Goal: Transaction & Acquisition: Purchase product/service

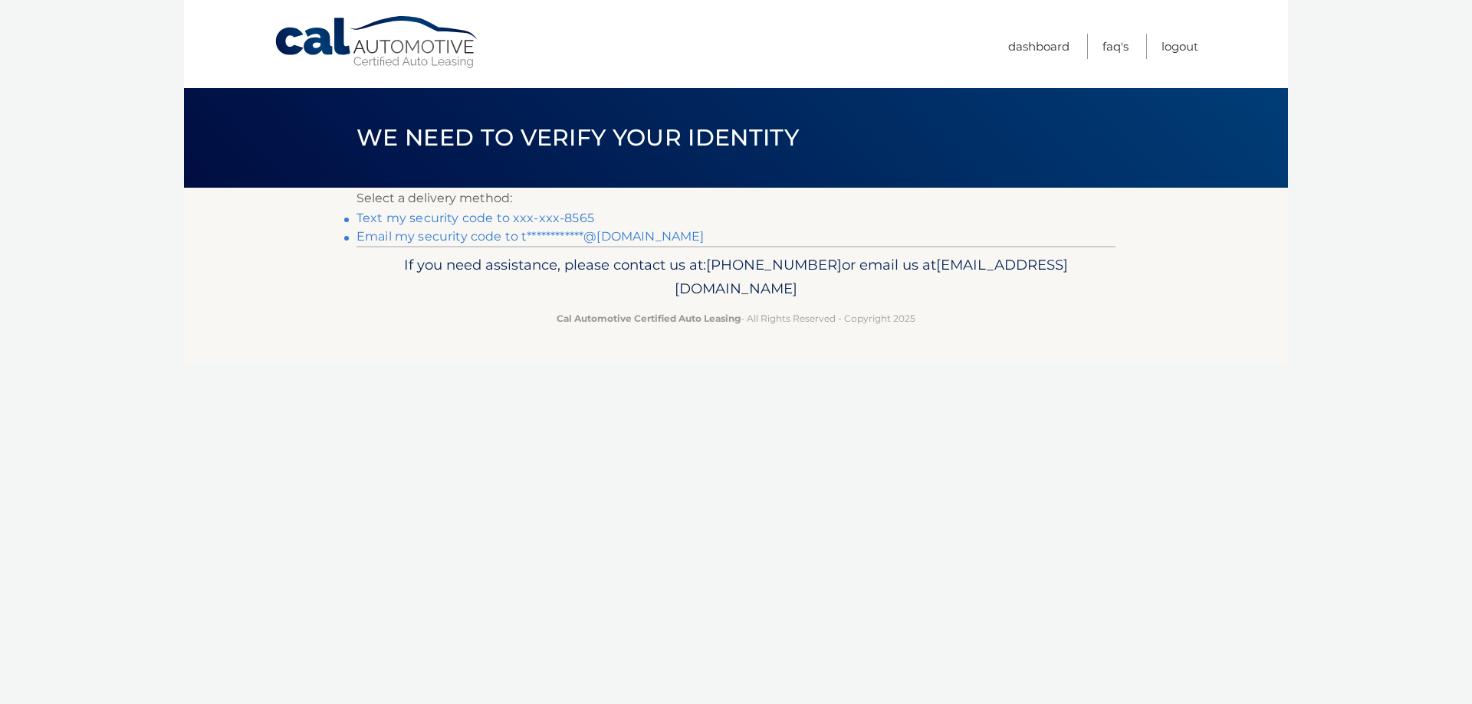
click at [530, 215] on link "Text my security code to xxx-xxx-8565" at bounding box center [475, 218] width 238 height 15
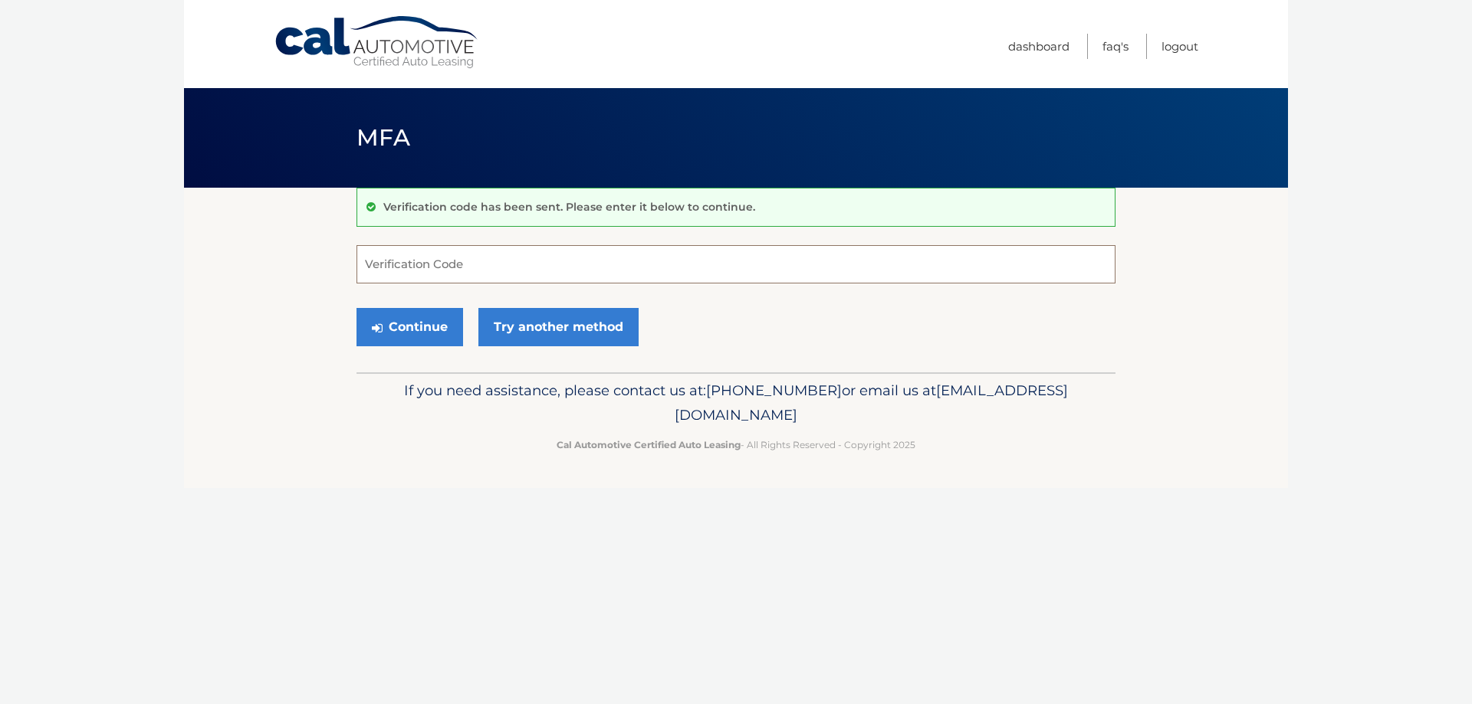
click at [510, 260] on input "Verification Code" at bounding box center [735, 264] width 759 height 38
type input "325718"
click at [425, 313] on button "Continue" at bounding box center [409, 327] width 107 height 38
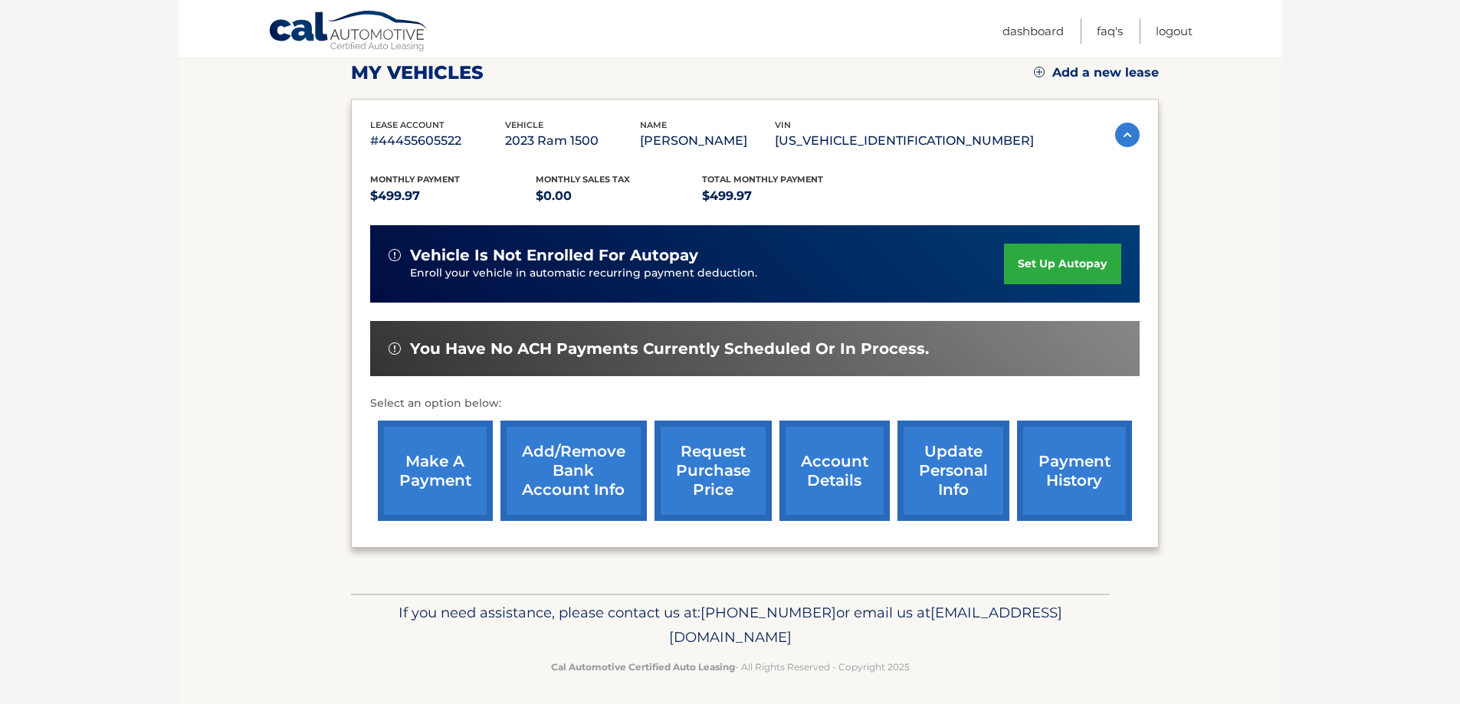
scroll to position [225, 0]
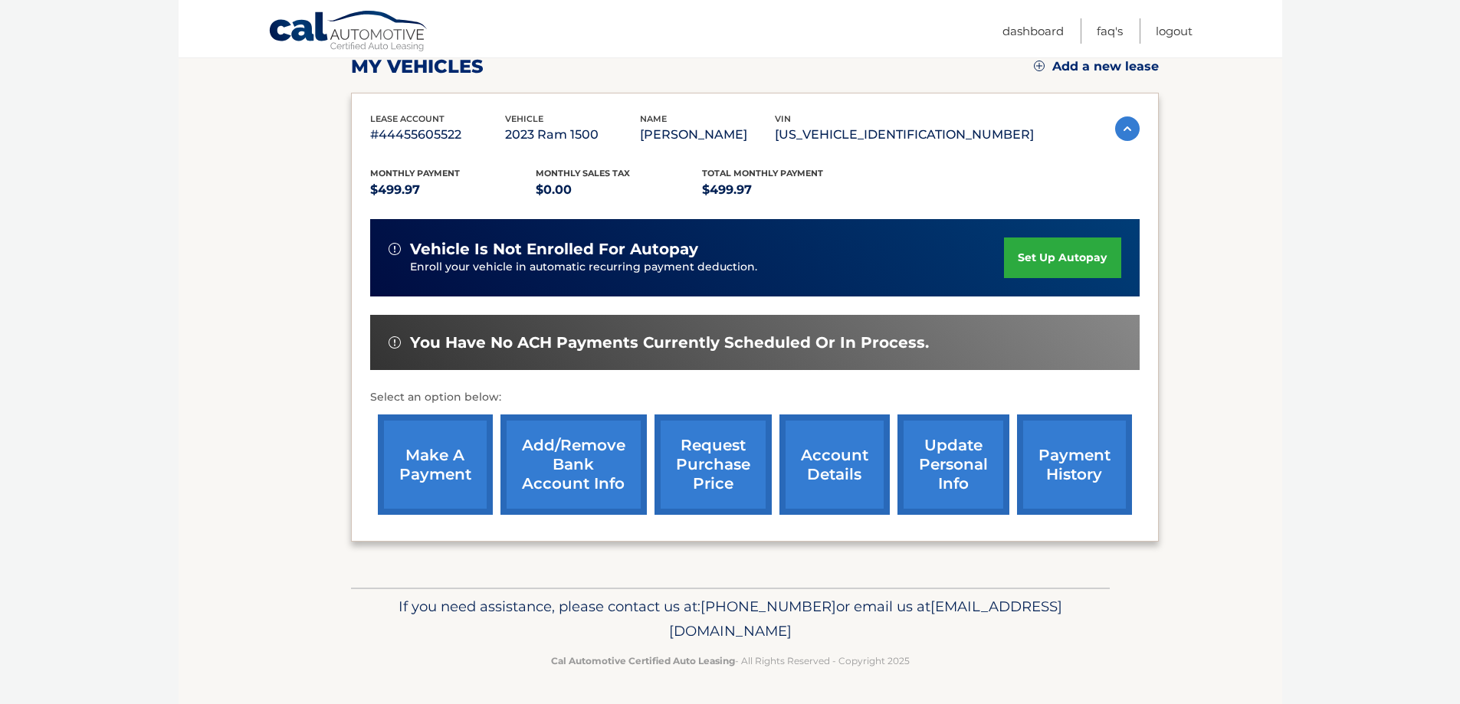
click at [432, 464] on link "make a payment" at bounding box center [435, 465] width 115 height 100
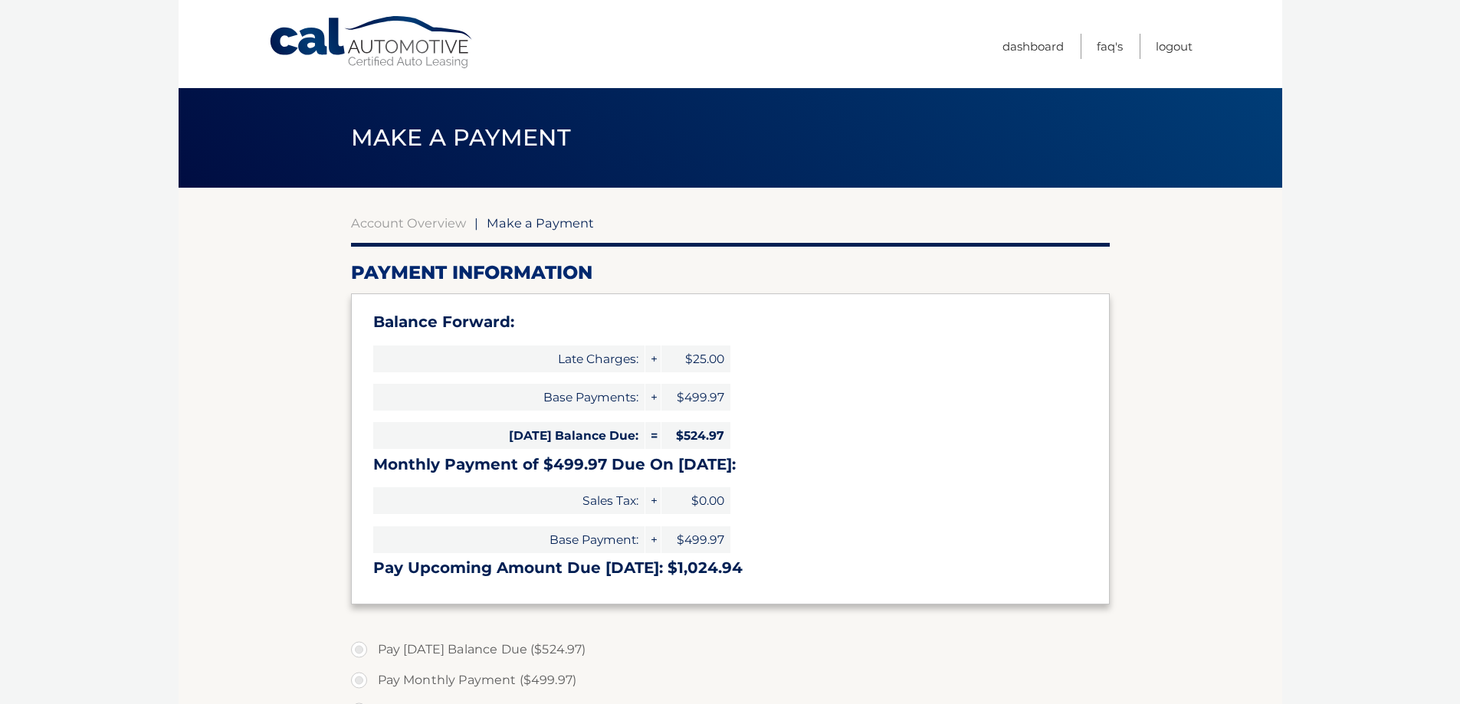
select select "YWEzMmVjMTgtNTNiNy00ZTNhLTk3N2QtMDgwZThjZDFiYzJj"
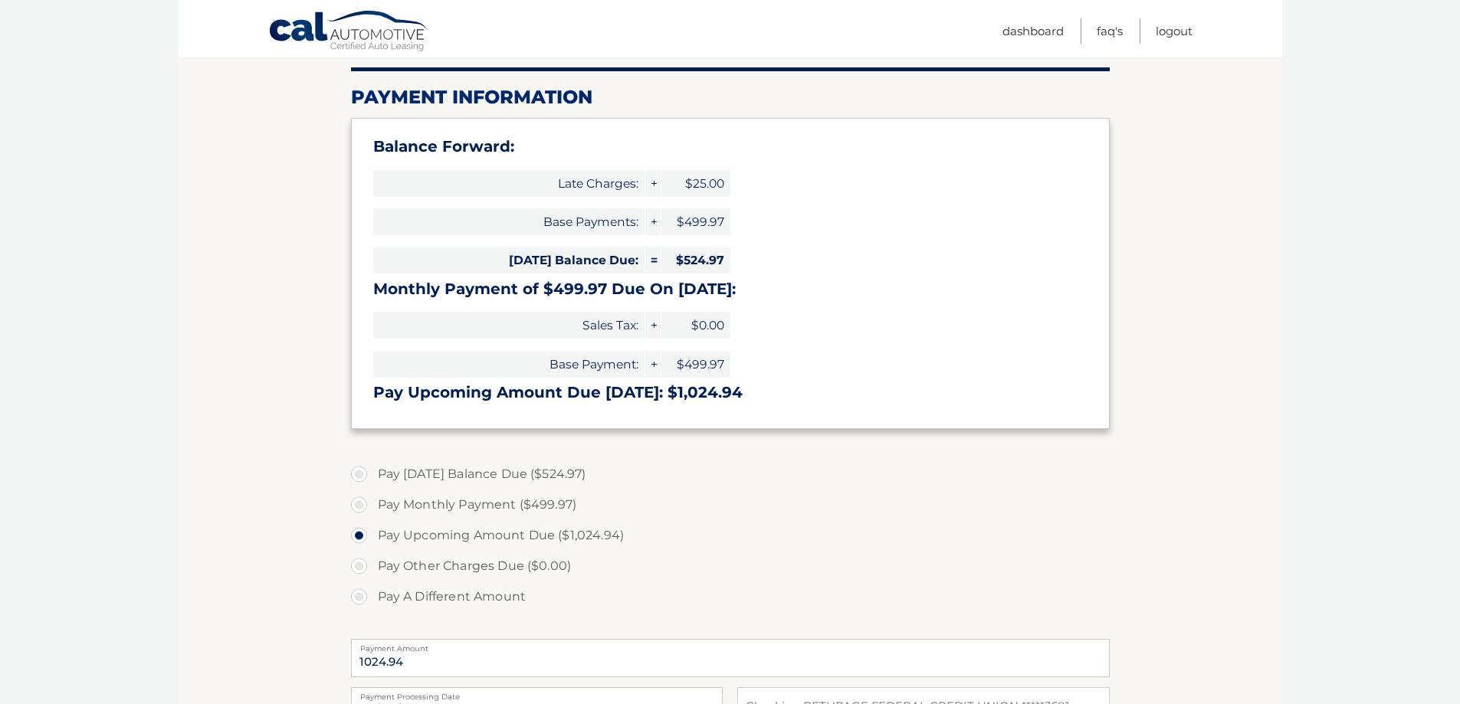
scroll to position [230, 0]
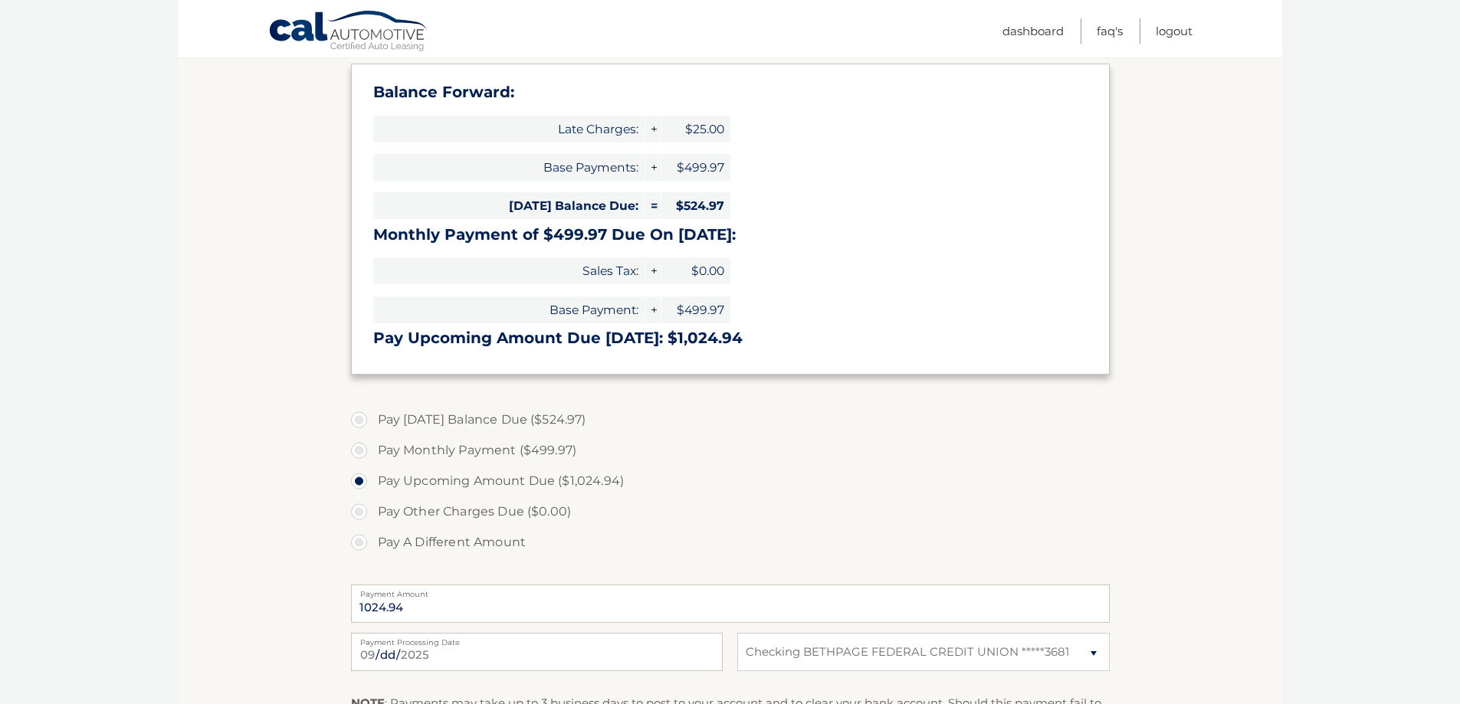
click at [355, 418] on label "Pay [DATE] Balance Due ($524.97)" at bounding box center [730, 420] width 759 height 31
click at [357, 418] on input "Pay [DATE] Balance Due ($524.97)" at bounding box center [364, 417] width 15 height 25
radio input "true"
type input "524.97"
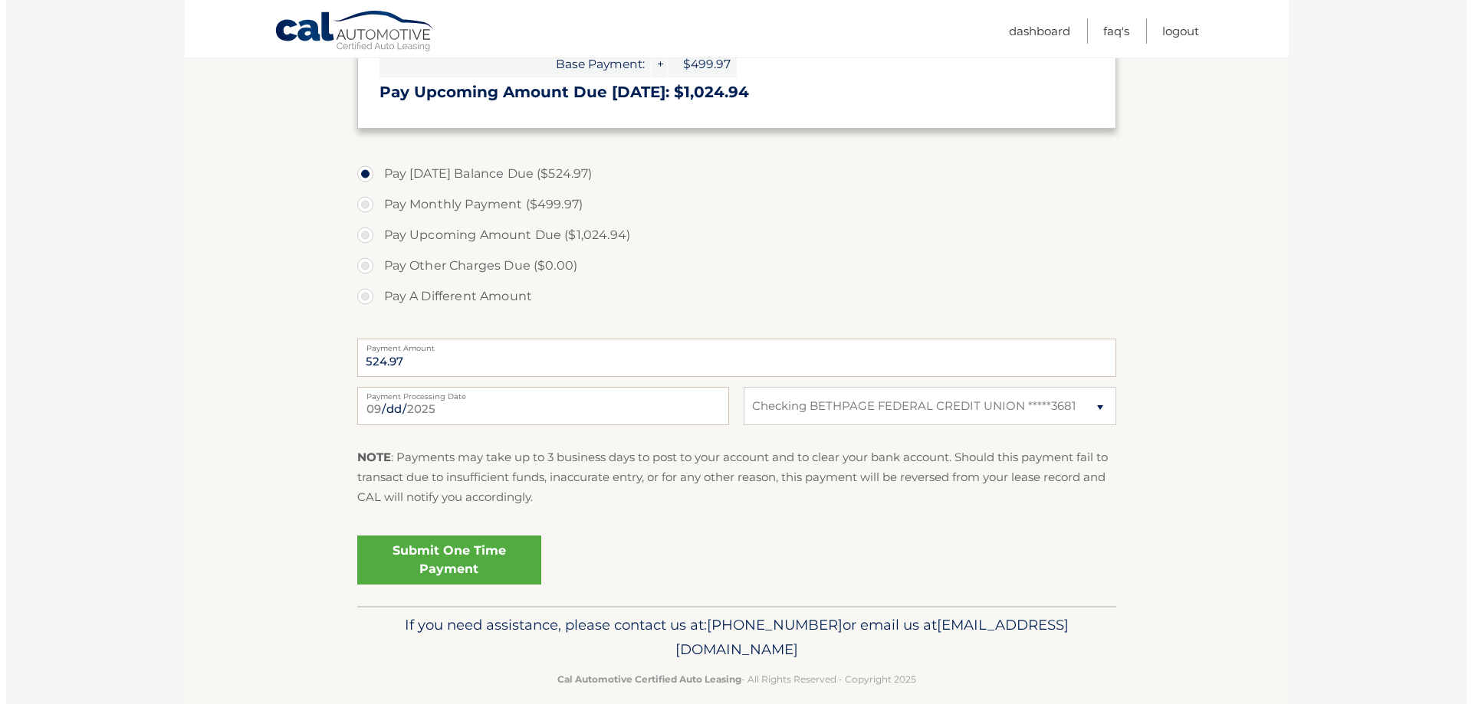
scroll to position [494, 0]
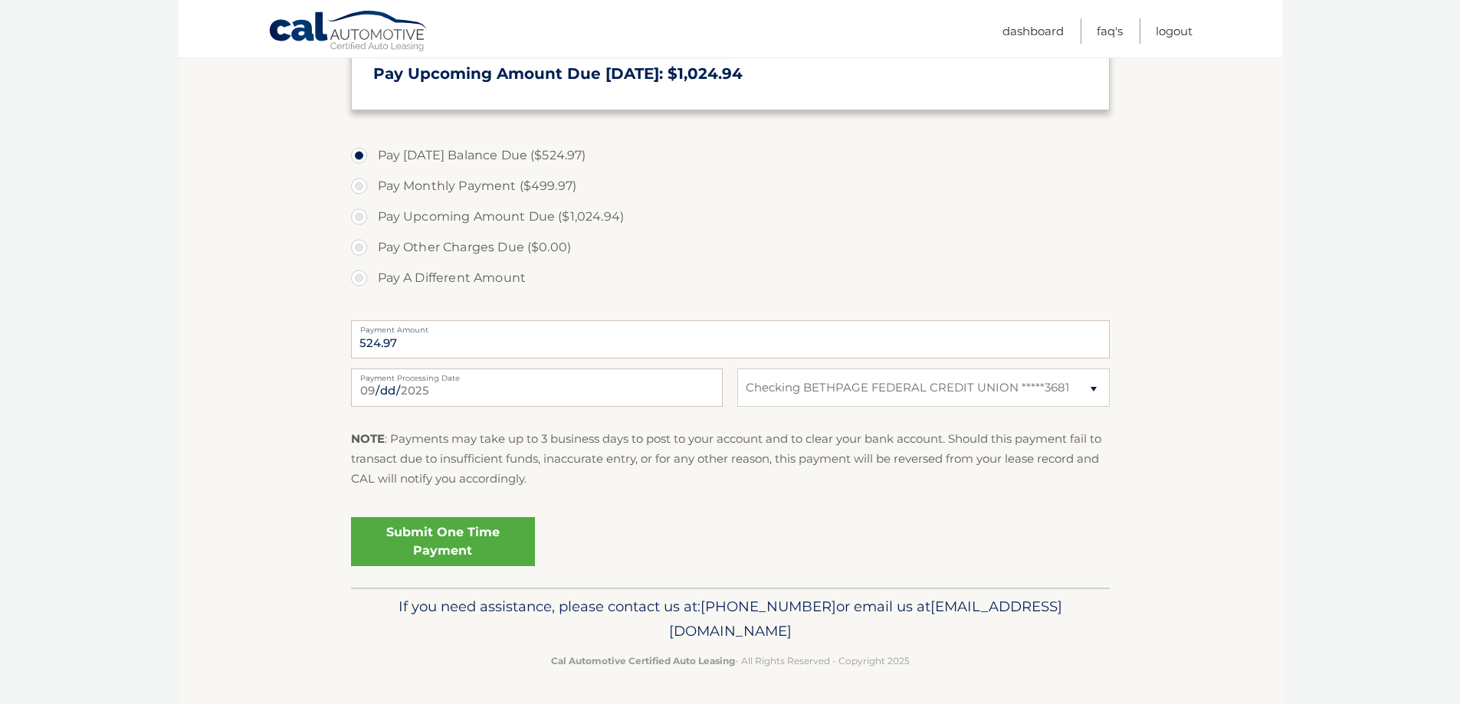
click at [422, 540] on link "Submit One Time Payment" at bounding box center [443, 541] width 184 height 49
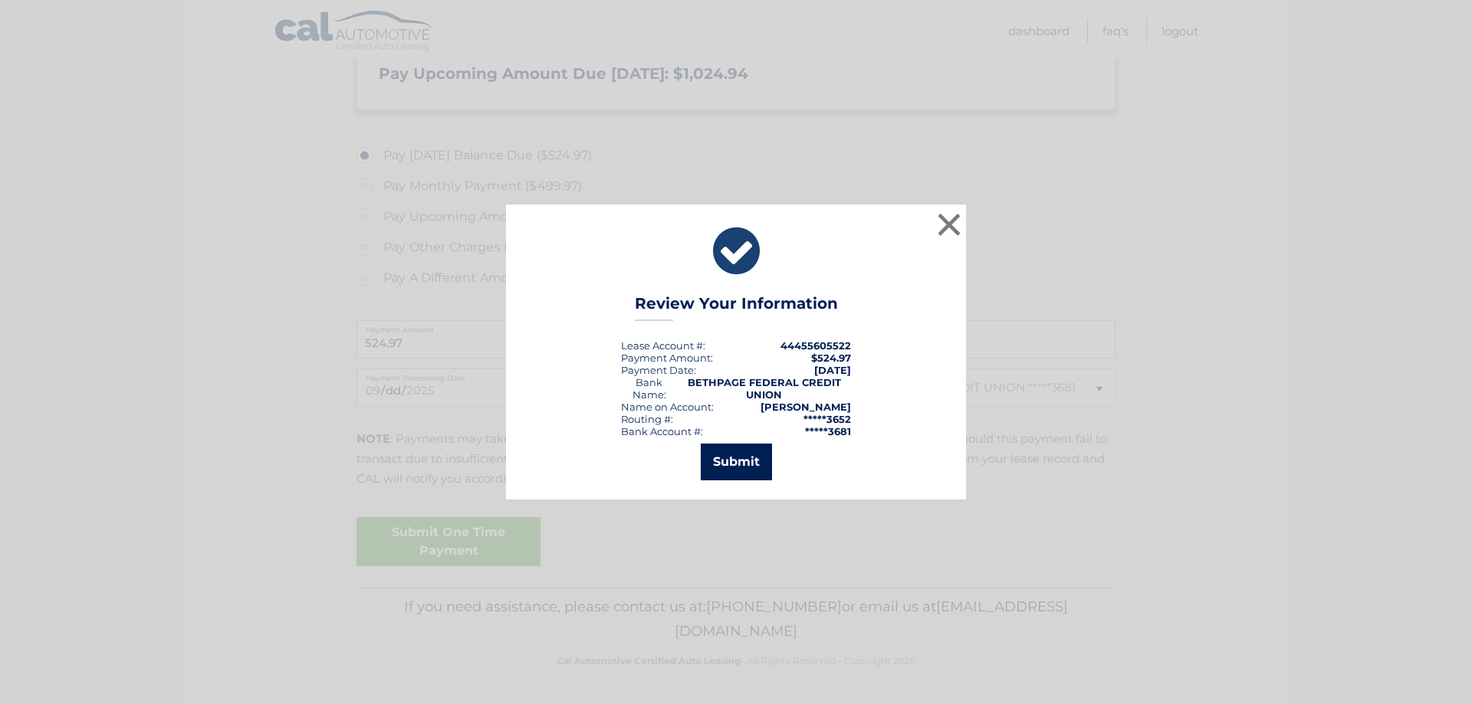
click at [757, 458] on button "Submit" at bounding box center [736, 462] width 71 height 37
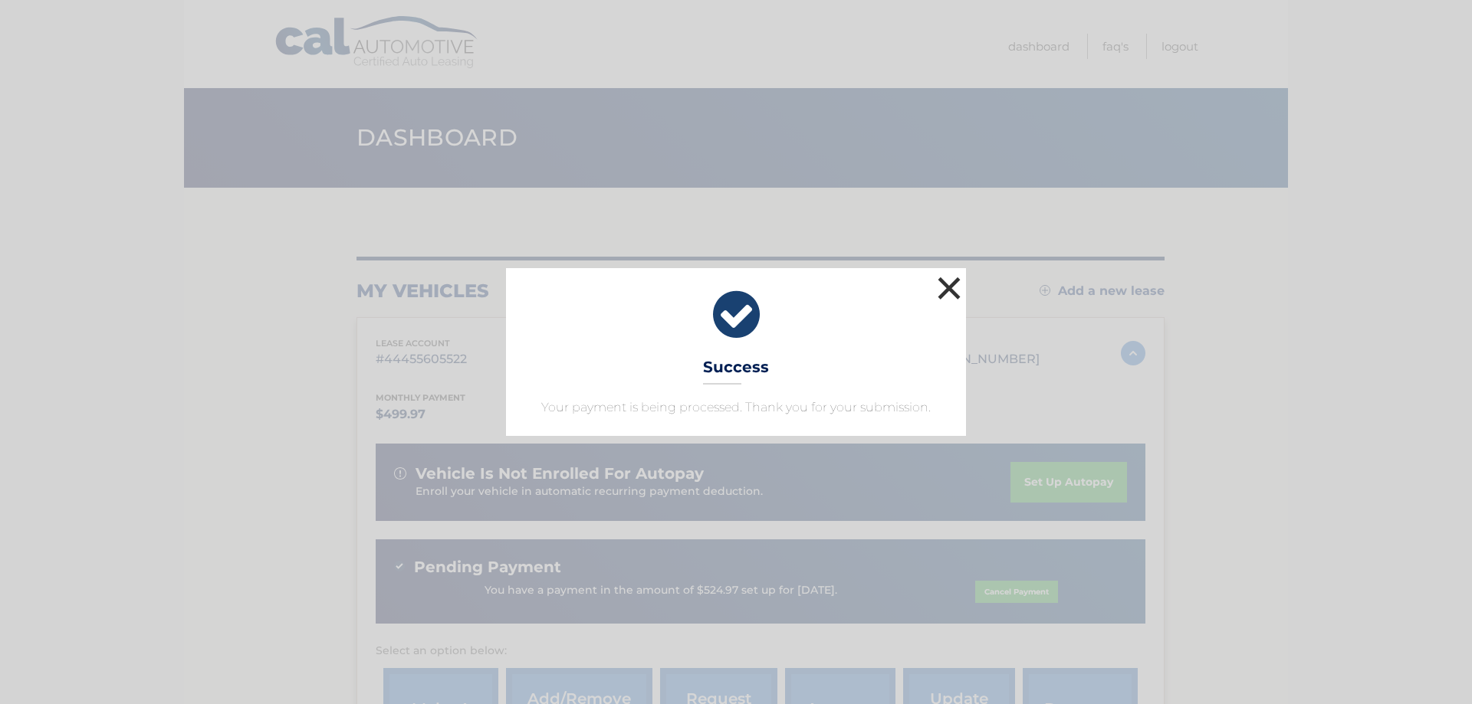
click at [949, 290] on button "×" at bounding box center [949, 288] width 31 height 31
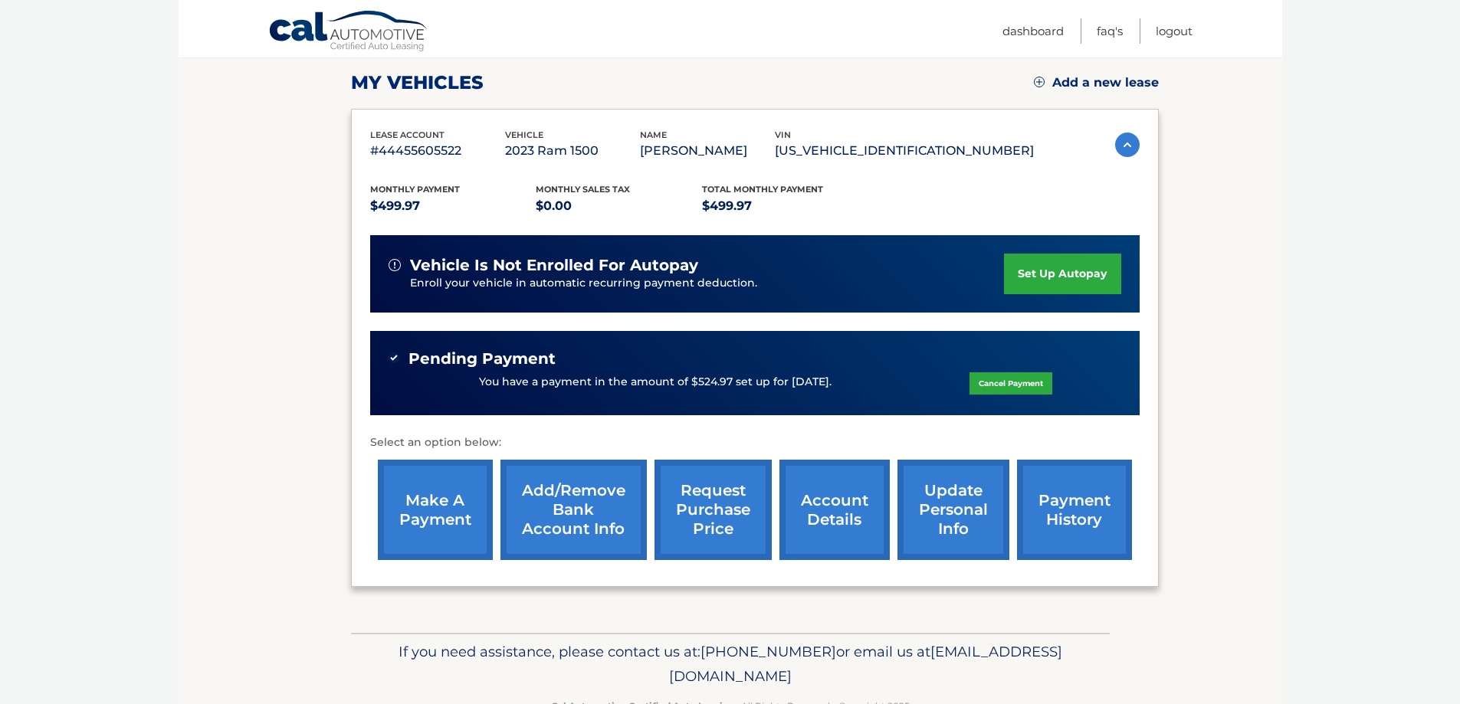
scroll to position [254, 0]
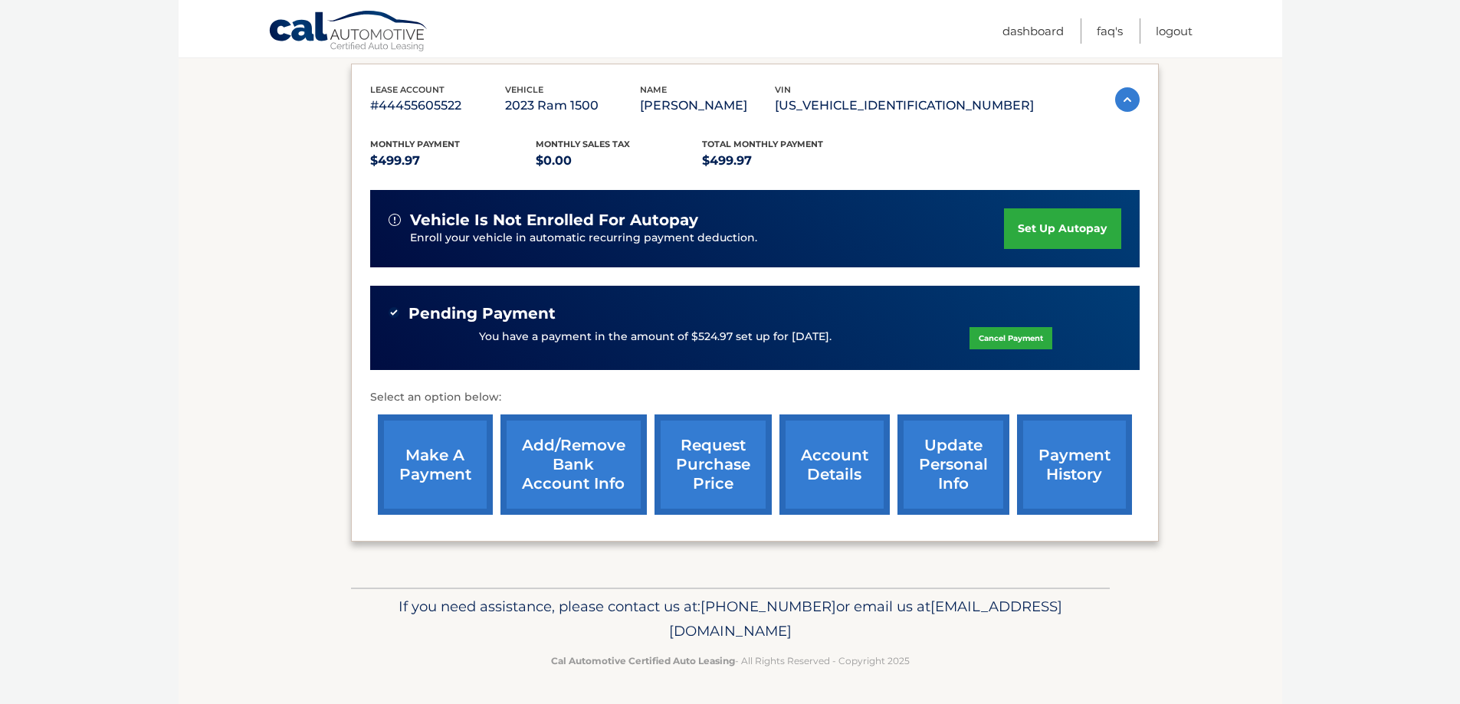
click at [1095, 468] on link "payment history" at bounding box center [1074, 465] width 115 height 100
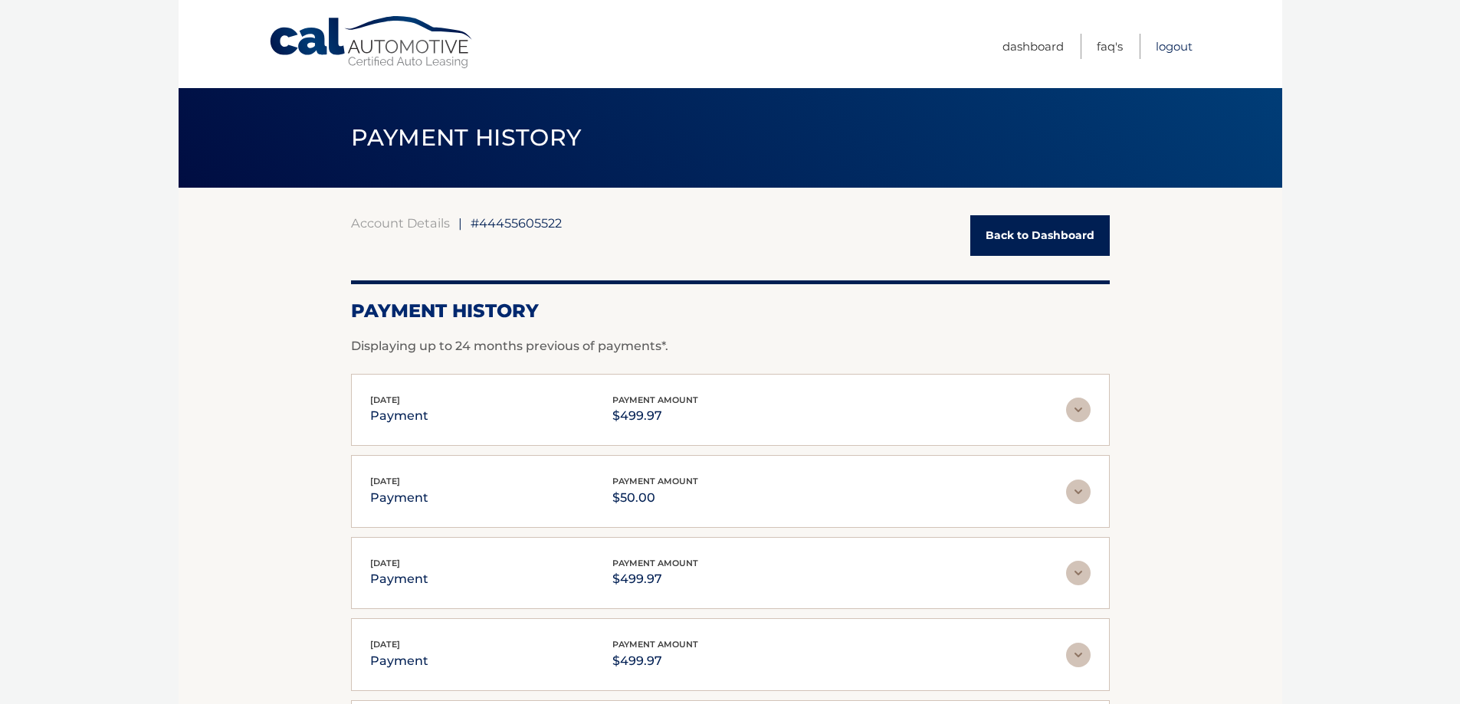
click at [1180, 48] on link "Logout" at bounding box center [1174, 46] width 37 height 25
